Goal: Task Accomplishment & Management: Use online tool/utility

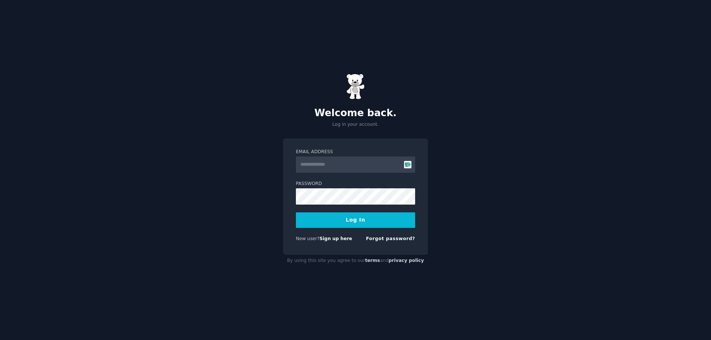
drag, startPoint x: 0, startPoint y: 0, endPoint x: 334, endPoint y: 162, distance: 370.7
click at [334, 162] on input "Email Address" at bounding box center [355, 165] width 119 height 16
type input "**********"
click at [322, 227] on button "Log In" at bounding box center [355, 221] width 119 height 16
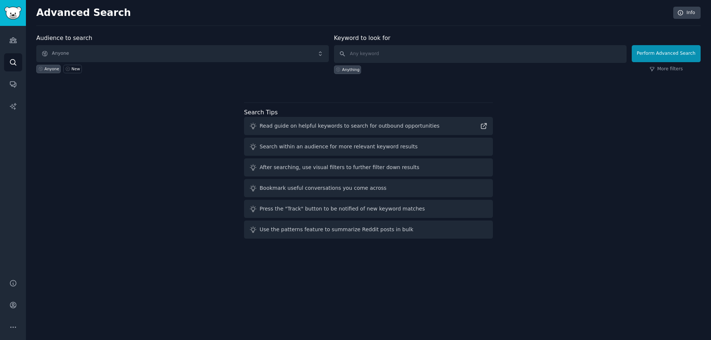
click at [96, 147] on div "Audience to search Anyone Anyone New Keyword to look for Anything Perform Advan…" at bounding box center [368, 138] width 664 height 208
click at [16, 33] on link "Audiences" at bounding box center [13, 40] width 18 height 18
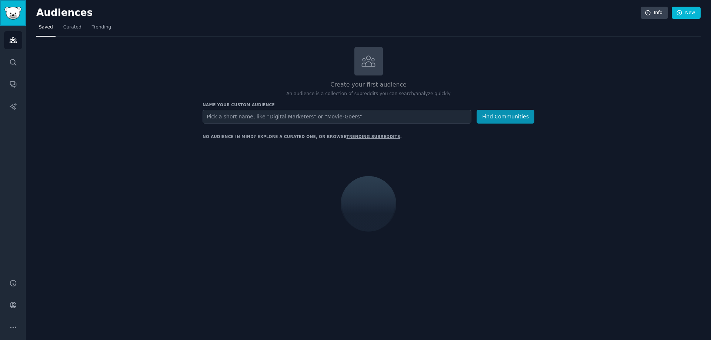
click at [15, 11] on img "Sidebar" at bounding box center [12, 13] width 17 height 13
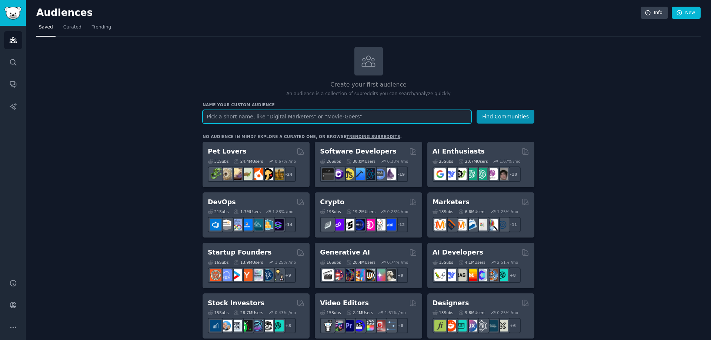
click at [298, 118] on input "text" at bounding box center [337, 117] width 269 height 14
type input "safe food"
click at [476, 110] on button "Find Communities" at bounding box center [505, 117] width 58 height 14
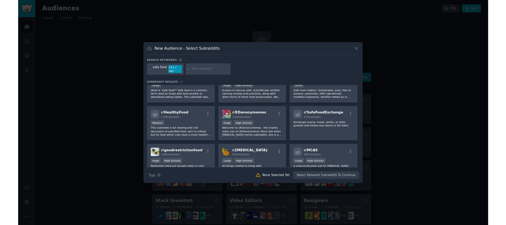
scroll to position [148, 0]
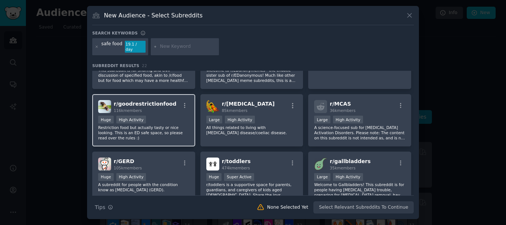
click at [161, 103] on span "r/ goodrestrictionfood" at bounding box center [145, 104] width 63 height 6
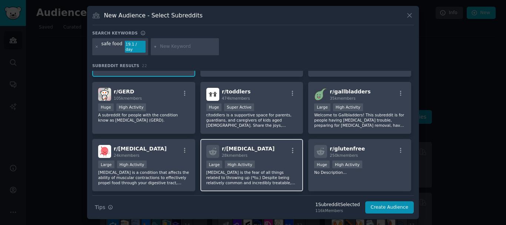
scroll to position [222, 0]
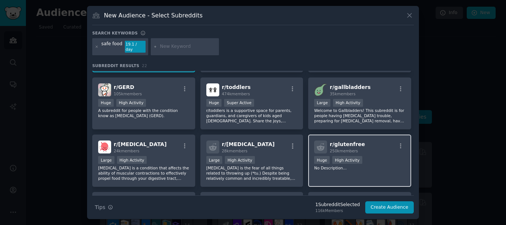
click at [342, 142] on span "r/ glutenfree" at bounding box center [346, 144] width 35 height 6
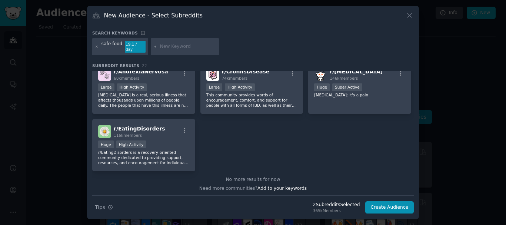
scroll to position [354, 0]
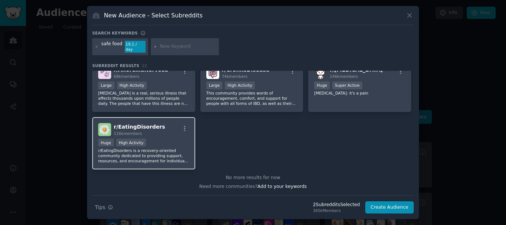
click at [157, 161] on div "r/ EatingDisorders 116k members >= 80th percentile for submissions / day Huge H…" at bounding box center [143, 143] width 103 height 52
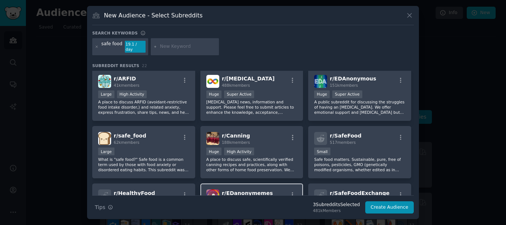
scroll to position [0, 0]
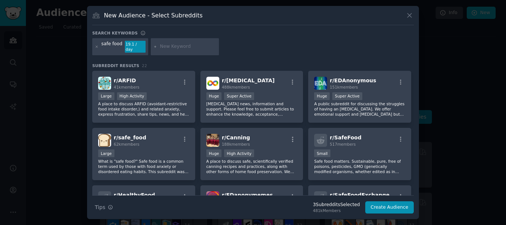
click at [163, 48] on input "text" at bounding box center [188, 46] width 56 height 7
type input "safe skincare"
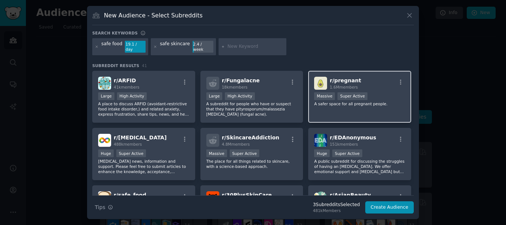
click at [340, 106] on div "r/ pregnant 1.6M members Massive Super Active A safer space for all pregnant pe…" at bounding box center [359, 97] width 103 height 52
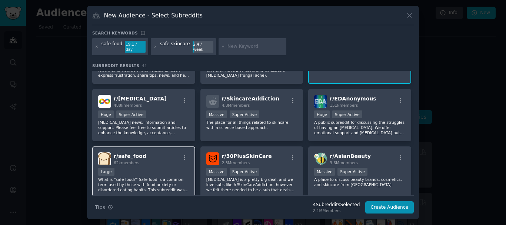
scroll to position [37, 0]
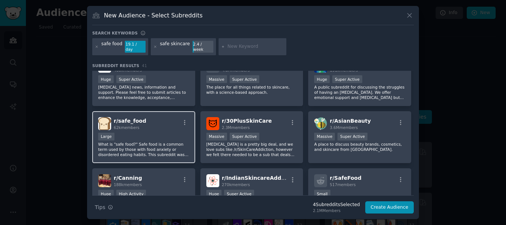
click at [145, 135] on div "Large" at bounding box center [143, 137] width 91 height 9
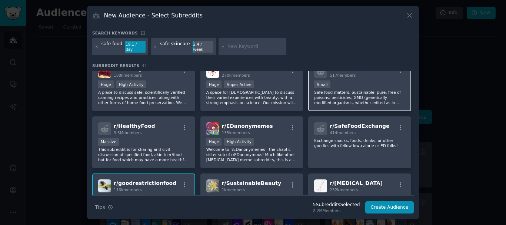
scroll to position [185, 0]
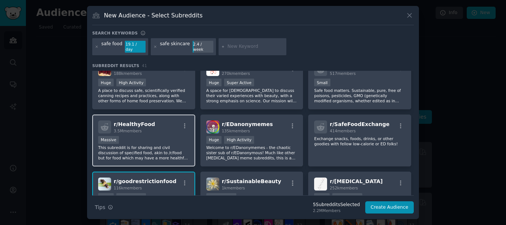
click at [150, 145] on p "This subreddit is for sharing and civil discussion of specified food, akin to /…" at bounding box center [143, 153] width 91 height 16
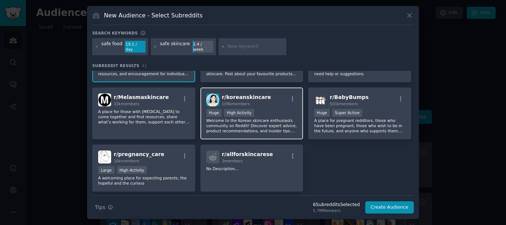
scroll to position [666, 0]
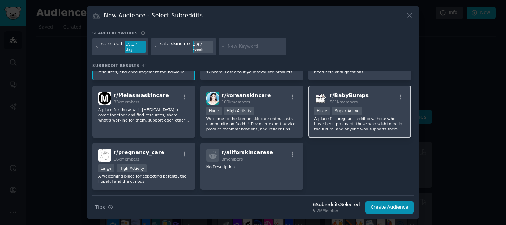
click at [348, 126] on p "A place for pregnant redditors, those who have been pregnant, those who wish to…" at bounding box center [359, 124] width 91 height 16
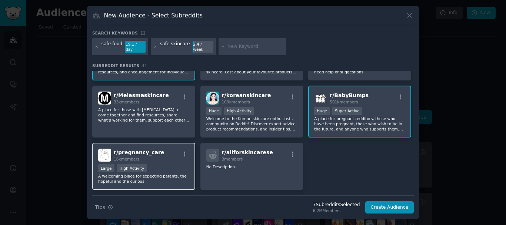
click at [180, 166] on div ">= 80th percentile for submissions / day Large High Activity" at bounding box center [143, 168] width 91 height 9
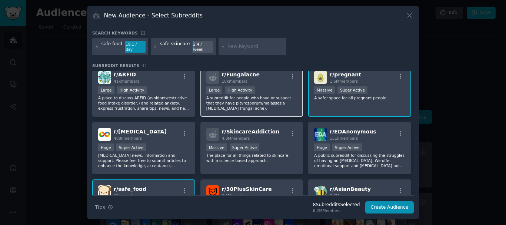
scroll to position [0, 0]
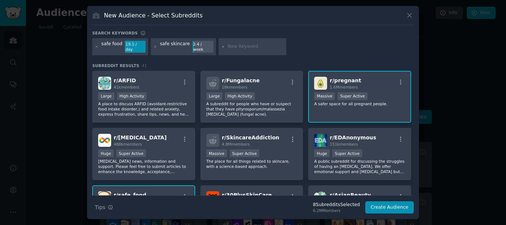
click at [231, 43] on div at bounding box center [252, 46] width 68 height 17
click at [238, 47] on input "text" at bounding box center [255, 46] width 56 height 7
type input "s"
type input "ingredient"
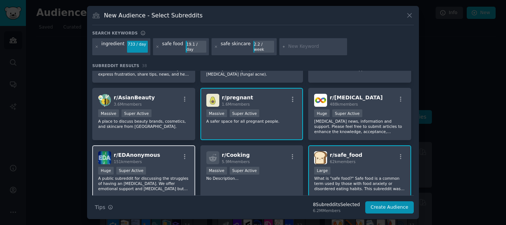
scroll to position [37, 0]
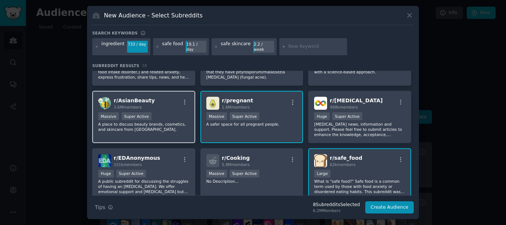
click at [159, 127] on p "A place to discuss beauty brands, cosmetics, and skincare from Asia." at bounding box center [143, 126] width 91 height 10
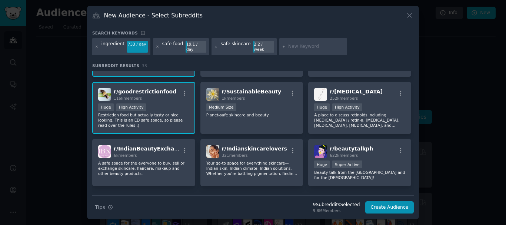
scroll to position [333, 0]
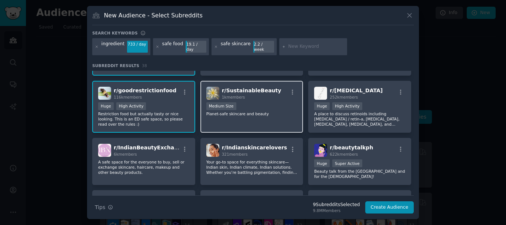
click at [250, 124] on div "r/ SustainableBeauty 1k members Medium Size Planet-safe skincare and beauty" at bounding box center [251, 107] width 103 height 52
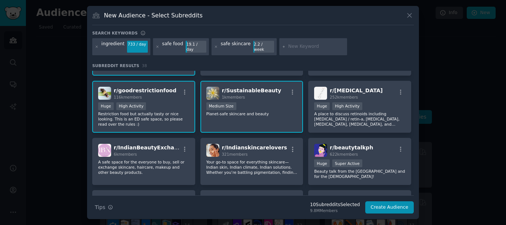
click at [277, 122] on div "r/ SustainableBeauty 1k members Medium Size Planet-safe skincare and beauty" at bounding box center [251, 107] width 103 height 52
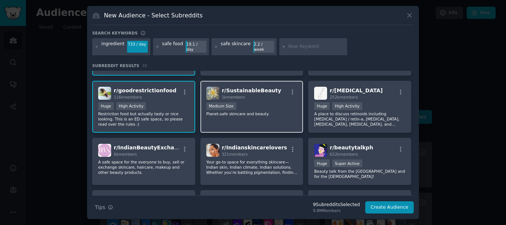
click at [270, 118] on div "r/ SustainableBeauty 1k members Medium Size Planet-safe skincare and beauty" at bounding box center [251, 107] width 103 height 52
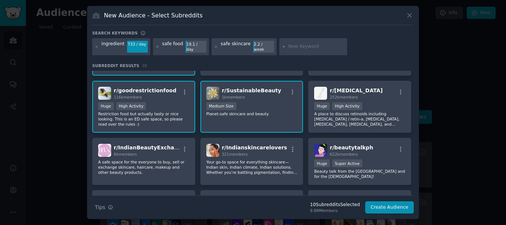
click at [270, 118] on div "r/ SustainableBeauty 1k members Medium Size Planet-safe skincare and beauty" at bounding box center [251, 107] width 103 height 52
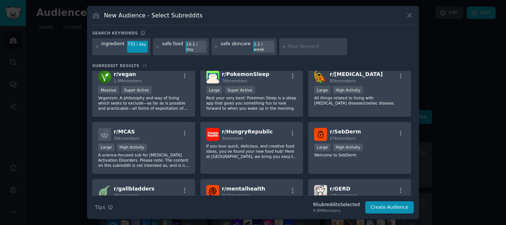
scroll to position [518, 0]
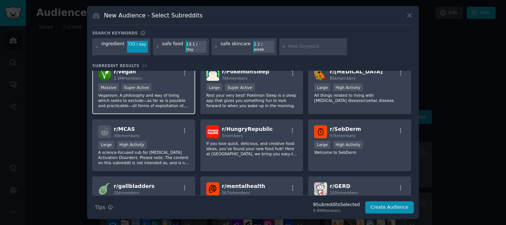
click at [178, 104] on p "Veganism: A philosophy and way of living which seeks to exclude—as far as is po…" at bounding box center [143, 101] width 91 height 16
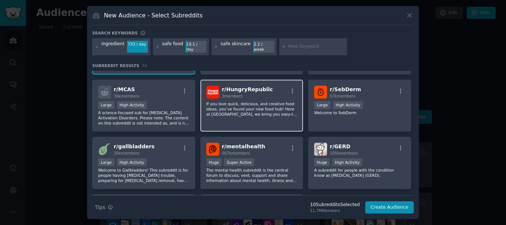
scroll to position [555, 0]
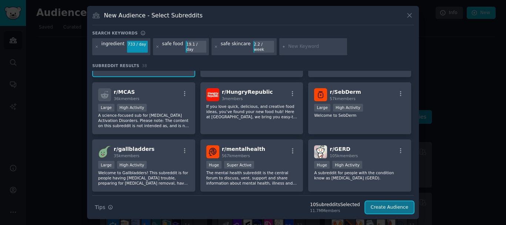
click at [391, 204] on button "Create Audience" at bounding box center [389, 207] width 49 height 13
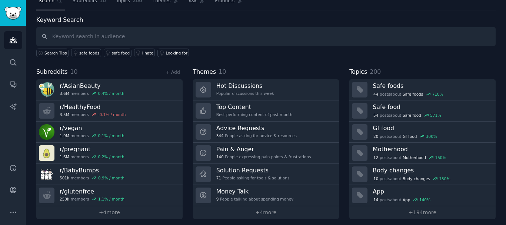
scroll to position [31, 0]
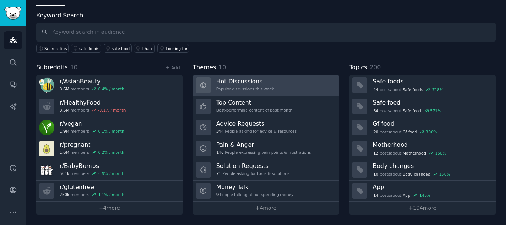
click at [269, 85] on link "Hot Discussions Popular discussions this week" at bounding box center [266, 85] width 146 height 21
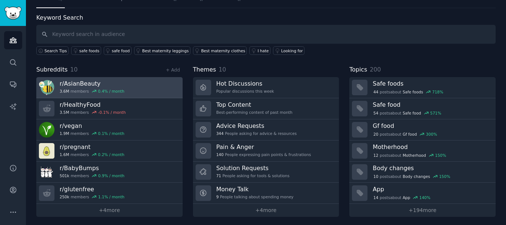
scroll to position [31, 0]
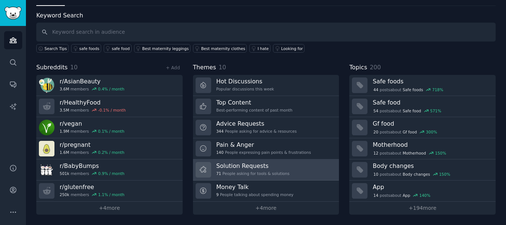
click at [280, 173] on div "71 People asking for tools & solutions" at bounding box center [252, 173] width 73 height 5
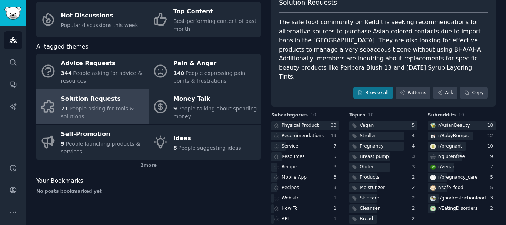
scroll to position [53, 0]
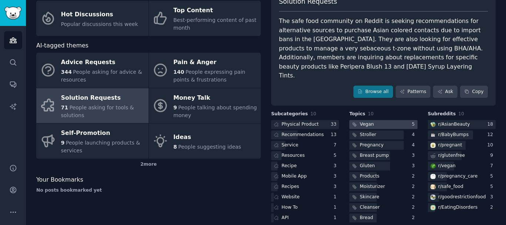
click at [401, 120] on div at bounding box center [383, 124] width 68 height 9
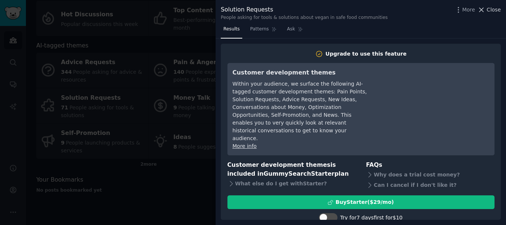
click at [487, 10] on button "Close" at bounding box center [488, 10] width 23 height 8
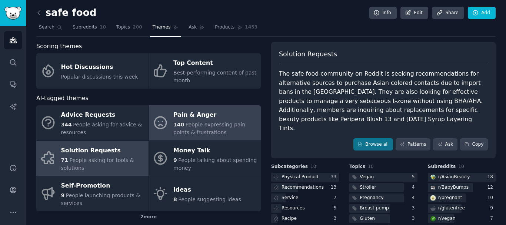
click at [214, 130] on div "140 People expressing pain points & frustrations" at bounding box center [215, 129] width 84 height 16
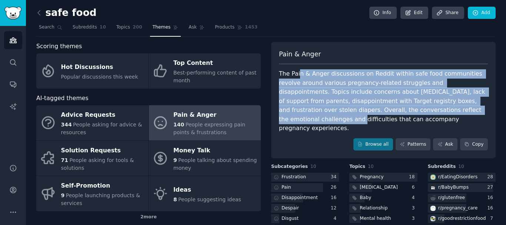
drag, startPoint x: 297, startPoint y: 74, endPoint x: 416, endPoint y: 113, distance: 125.3
click at [416, 113] on div "The Pain & Anger discussions on Reddit within safe food communities revolve aro…" at bounding box center [383, 101] width 209 height 64
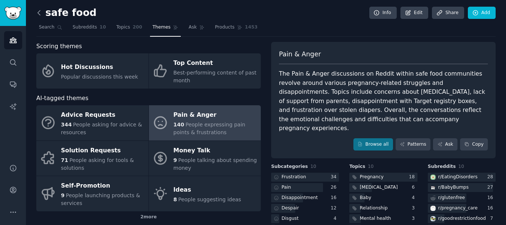
click at [42, 11] on icon at bounding box center [39, 13] width 8 height 8
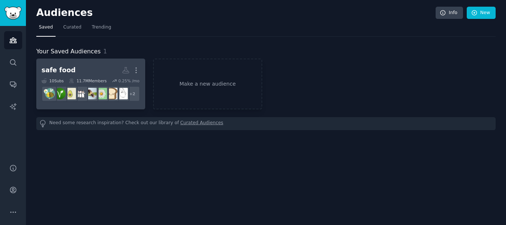
click at [86, 70] on h2 "safe food More" at bounding box center [90, 70] width 98 height 13
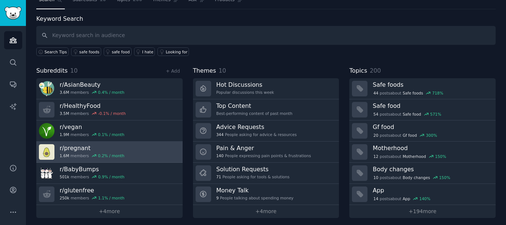
scroll to position [31, 0]
